Goal: Task Accomplishment & Management: Complete application form

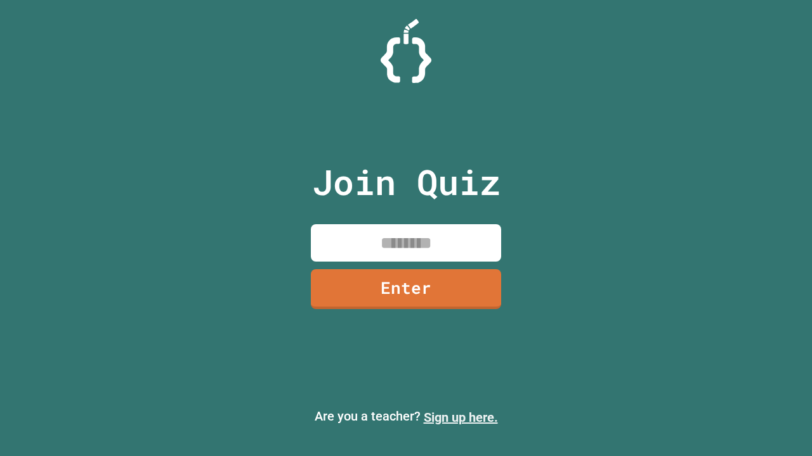
click at [460, 418] on link "Sign up here." at bounding box center [461, 417] width 74 height 15
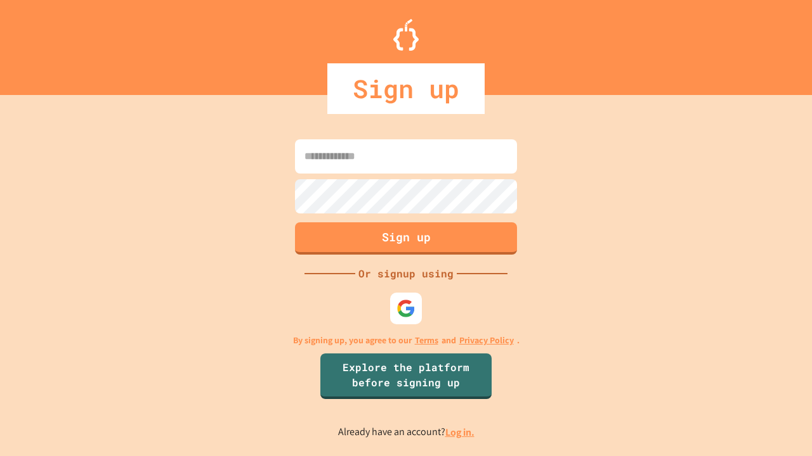
click at [460, 432] on link "Log in." at bounding box center [459, 432] width 29 height 13
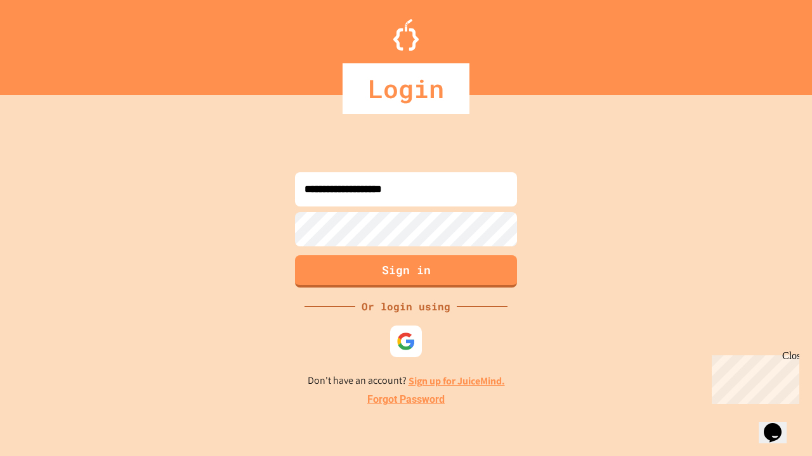
type input "**********"
